Goal: Information Seeking & Learning: Learn about a topic

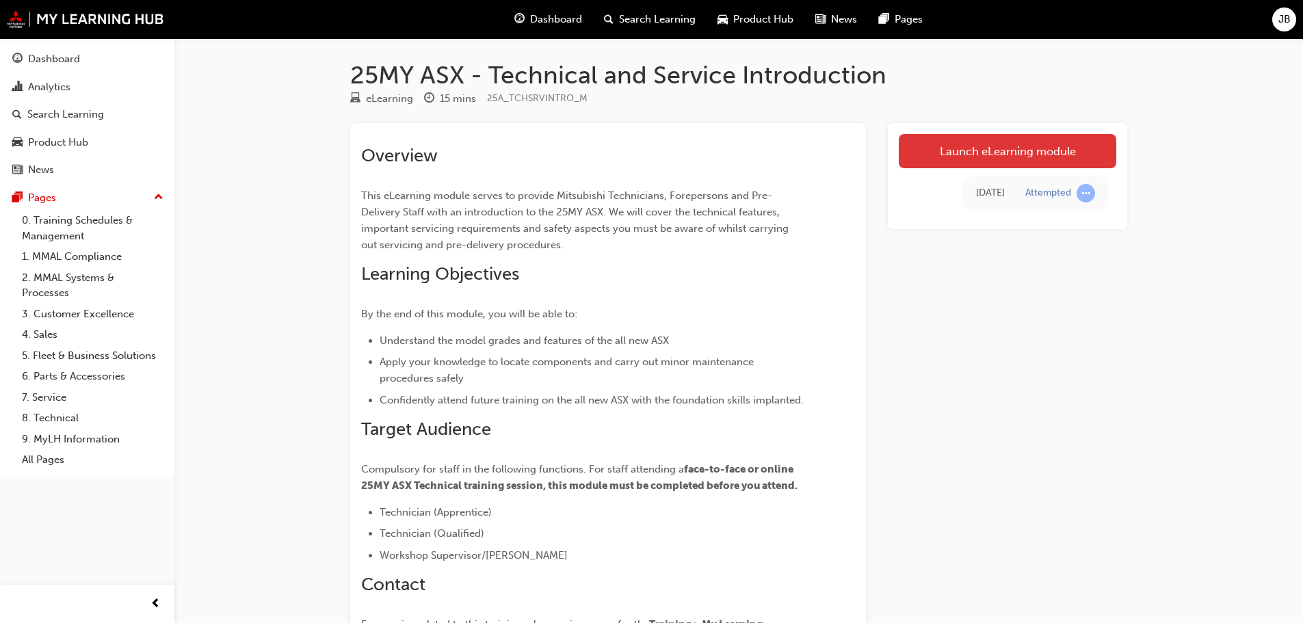
click at [971, 155] on link "Launch eLearning module" at bounding box center [1008, 151] width 218 height 34
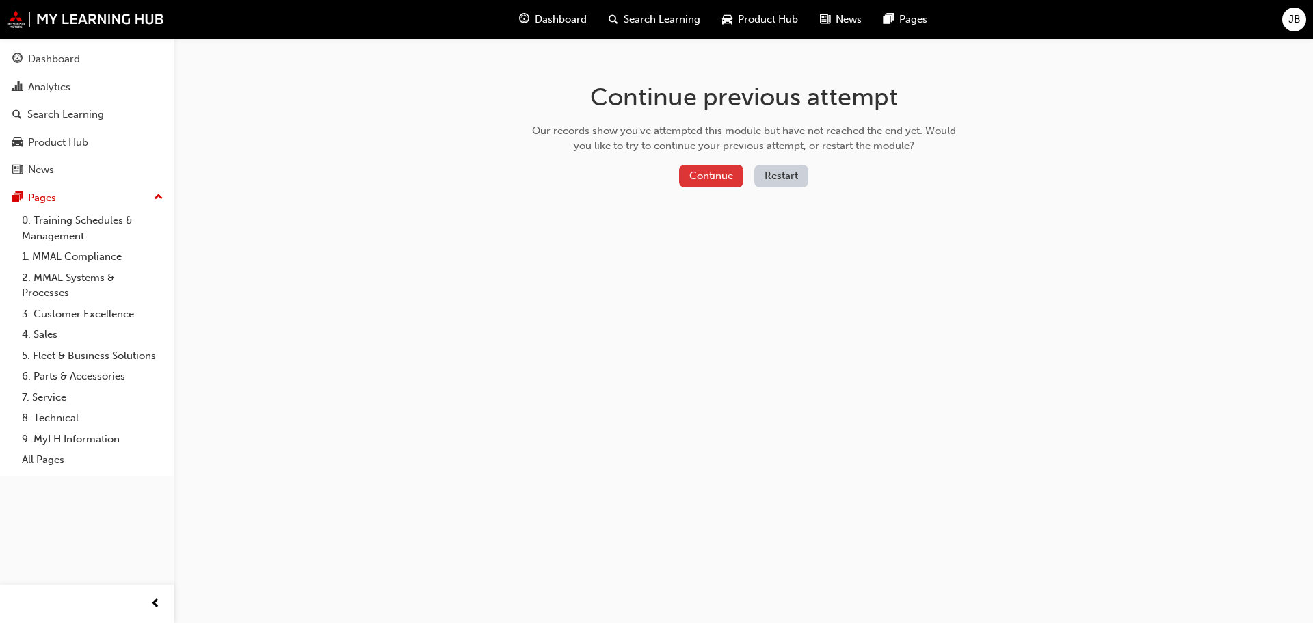
click at [708, 180] on button "Continue" at bounding box center [711, 176] width 64 height 23
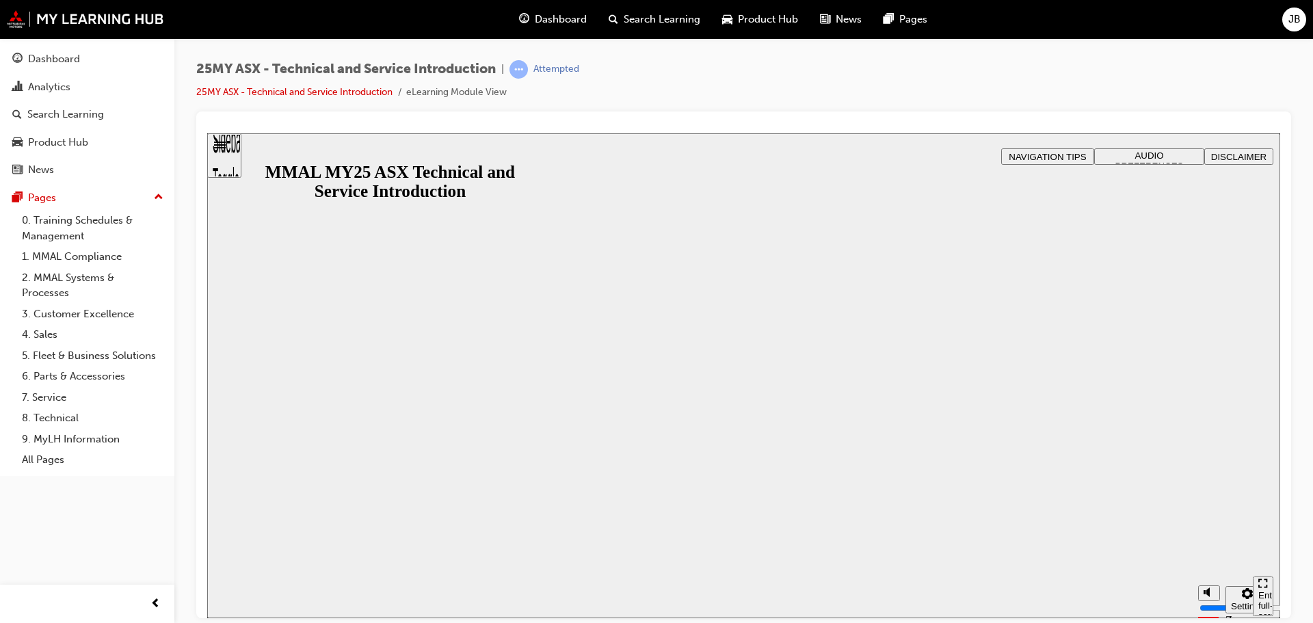
drag, startPoint x: 737, startPoint y: 358, endPoint x: 748, endPoint y: 371, distance: 16.6
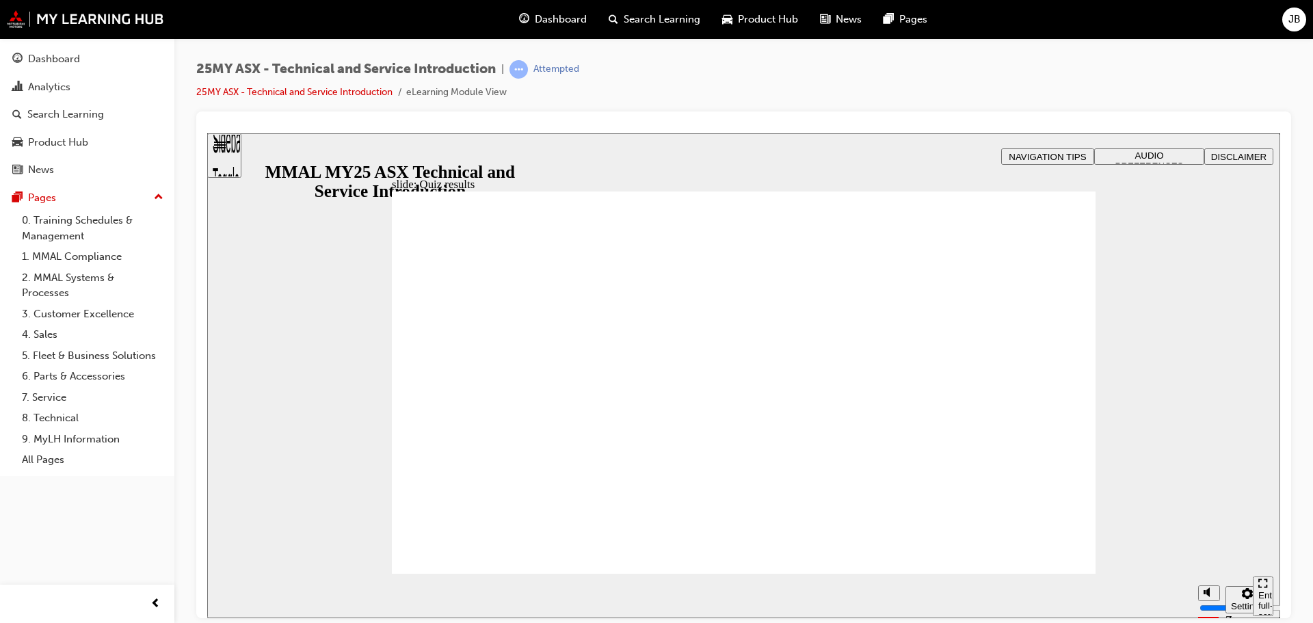
click at [90, 217] on link "0. Training Schedules & Management" at bounding box center [92, 228] width 153 height 36
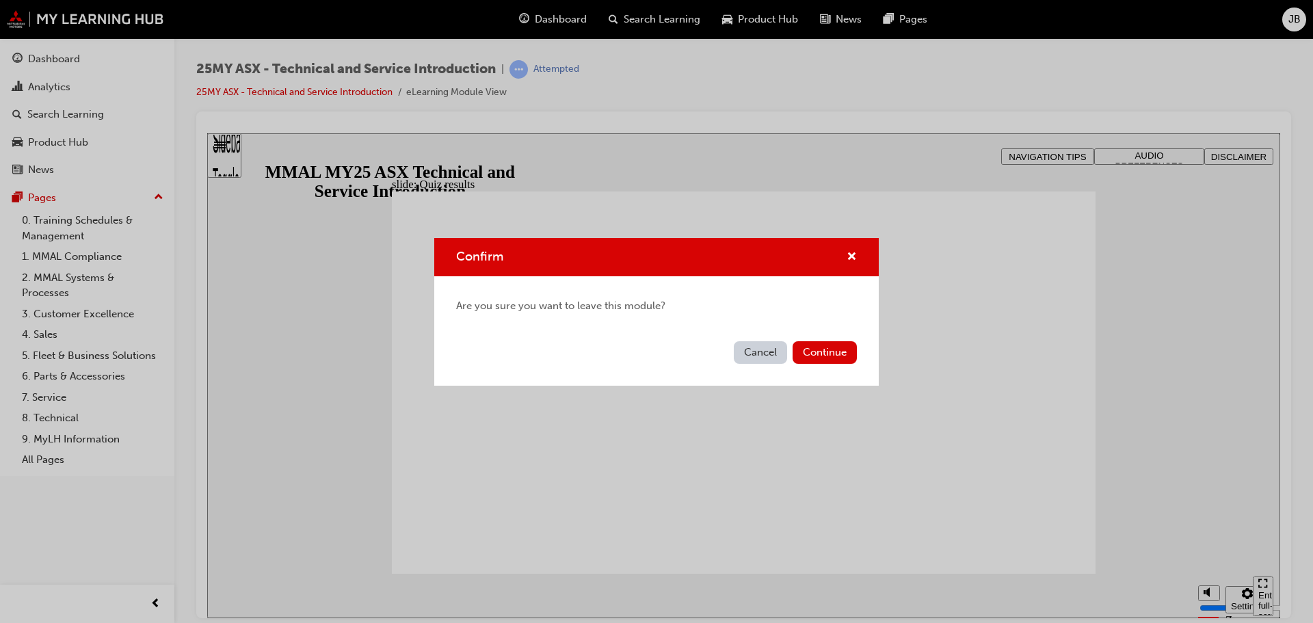
click at [773, 350] on button "Cancel" at bounding box center [760, 352] width 53 height 23
